Goal: Navigation & Orientation: Find specific page/section

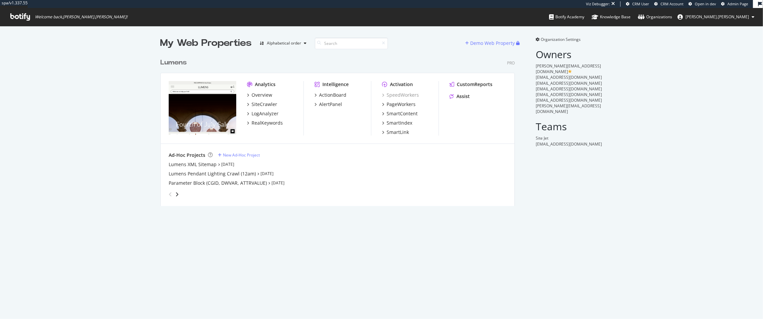
scroll to position [153, 356]
click at [396, 209] on div "My Web Properties Alphabetical order Demo Web Property Lumens Pro Analytics Ove…" at bounding box center [381, 121] width 763 height 191
